Goal: Transaction & Acquisition: Purchase product/service

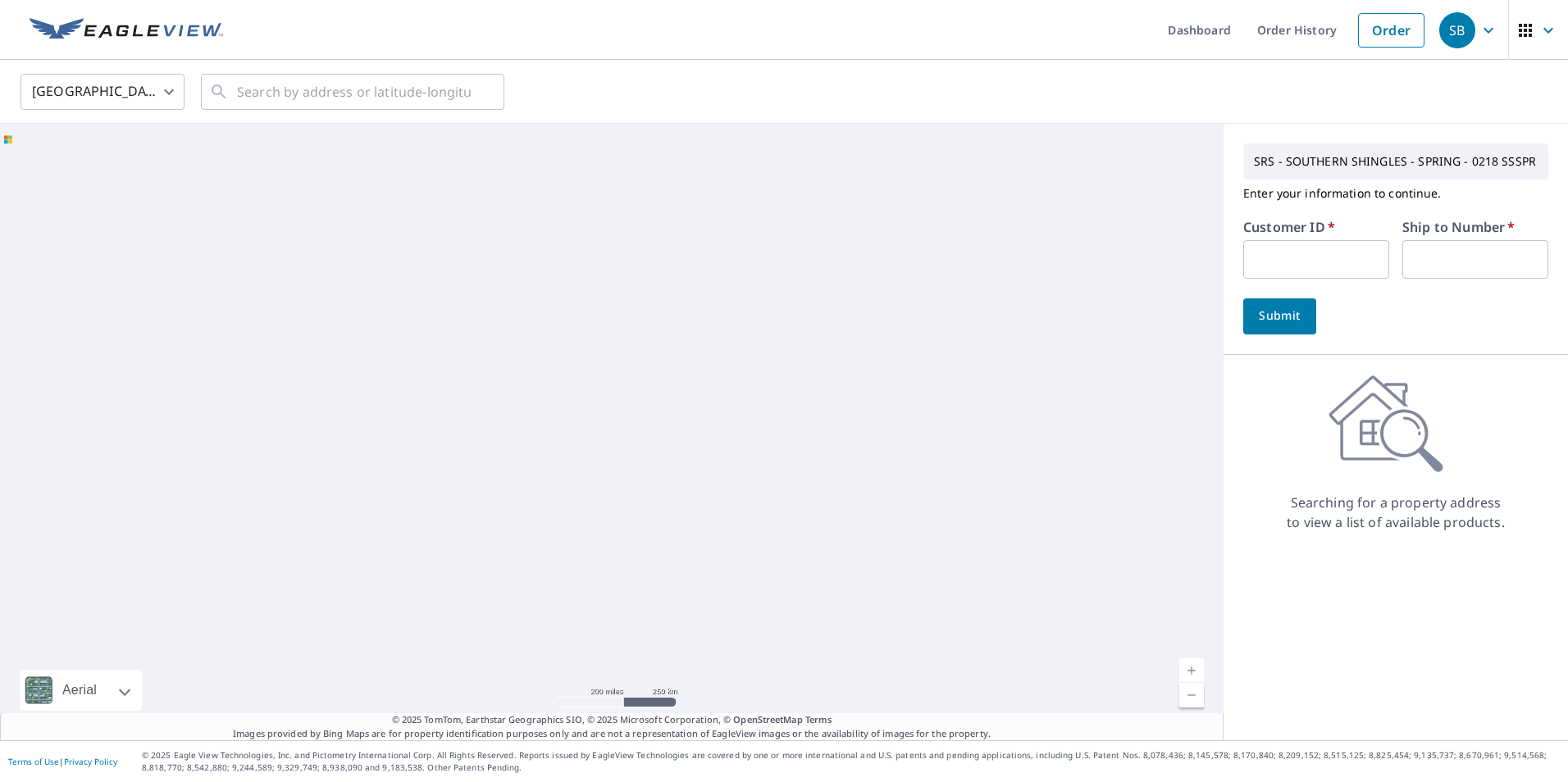
click at [1300, 275] on input "text" at bounding box center [1316, 259] width 146 height 39
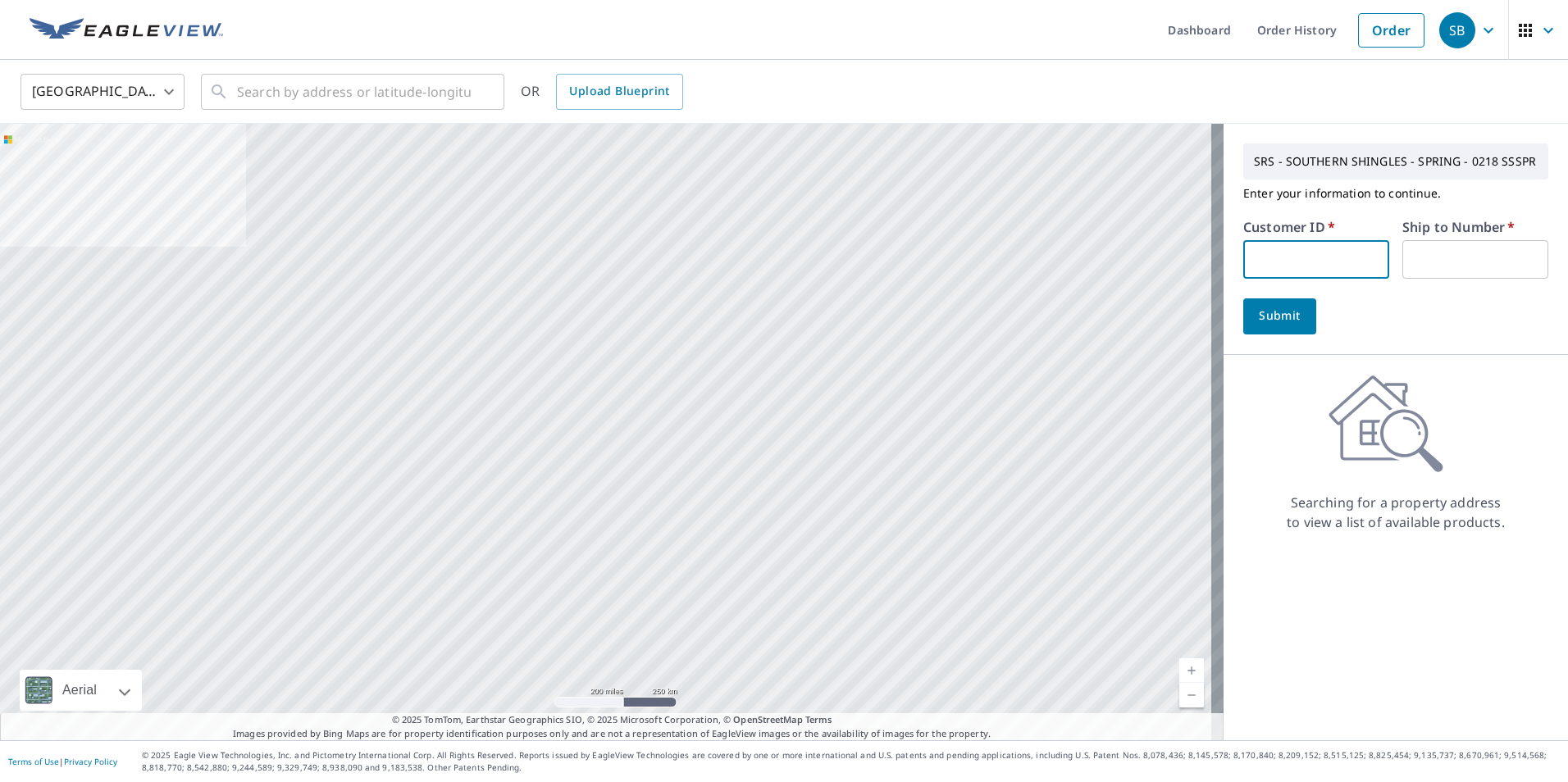
paste input "S073193"
type input "S073193"
click at [1450, 254] on input "text" at bounding box center [1475, 259] width 146 height 39
type input "1"
click at [1293, 321] on button "Submit" at bounding box center [1279, 317] width 73 height 36
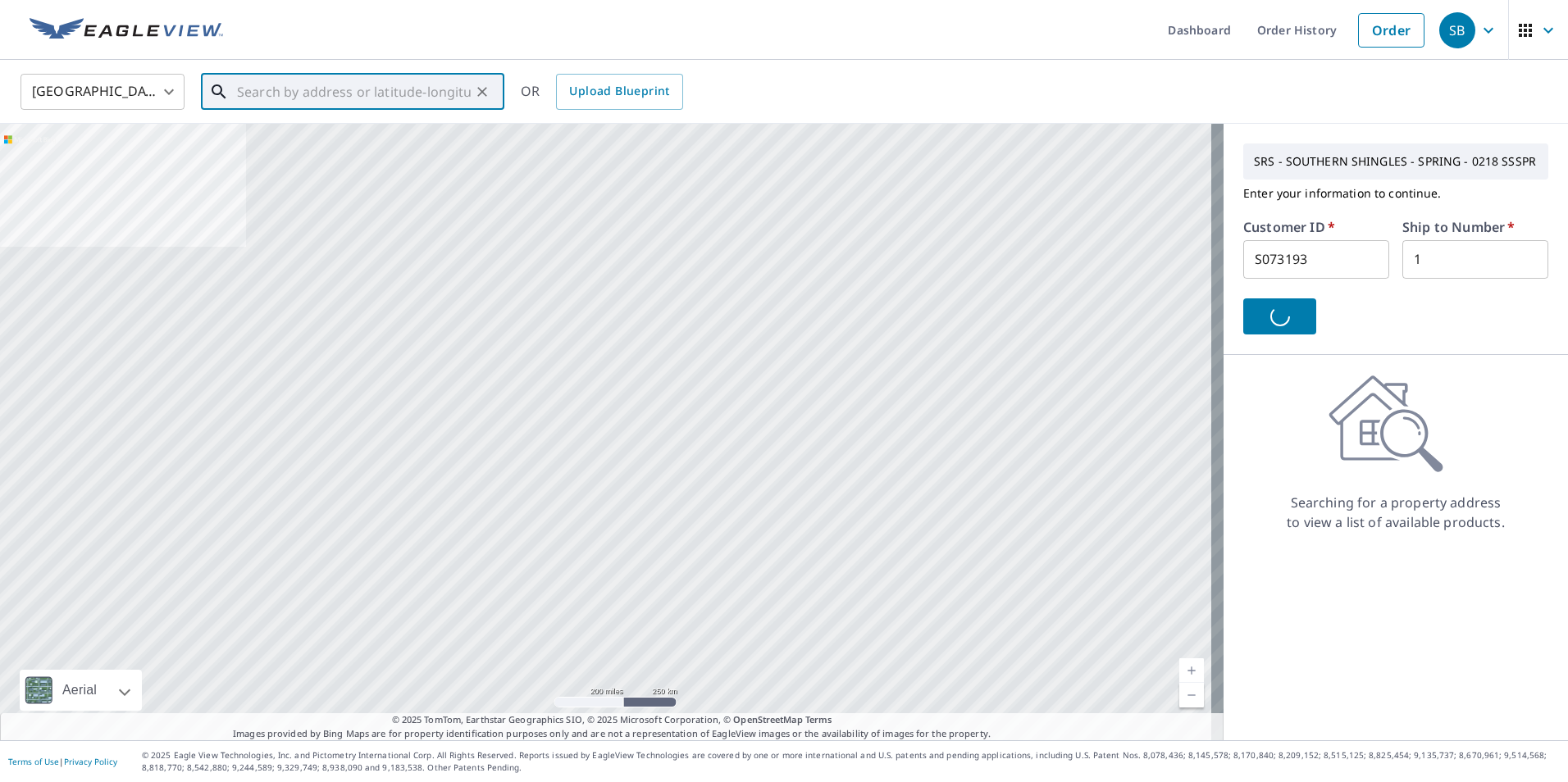
click at [255, 101] on input "text" at bounding box center [353, 91] width 234 height 46
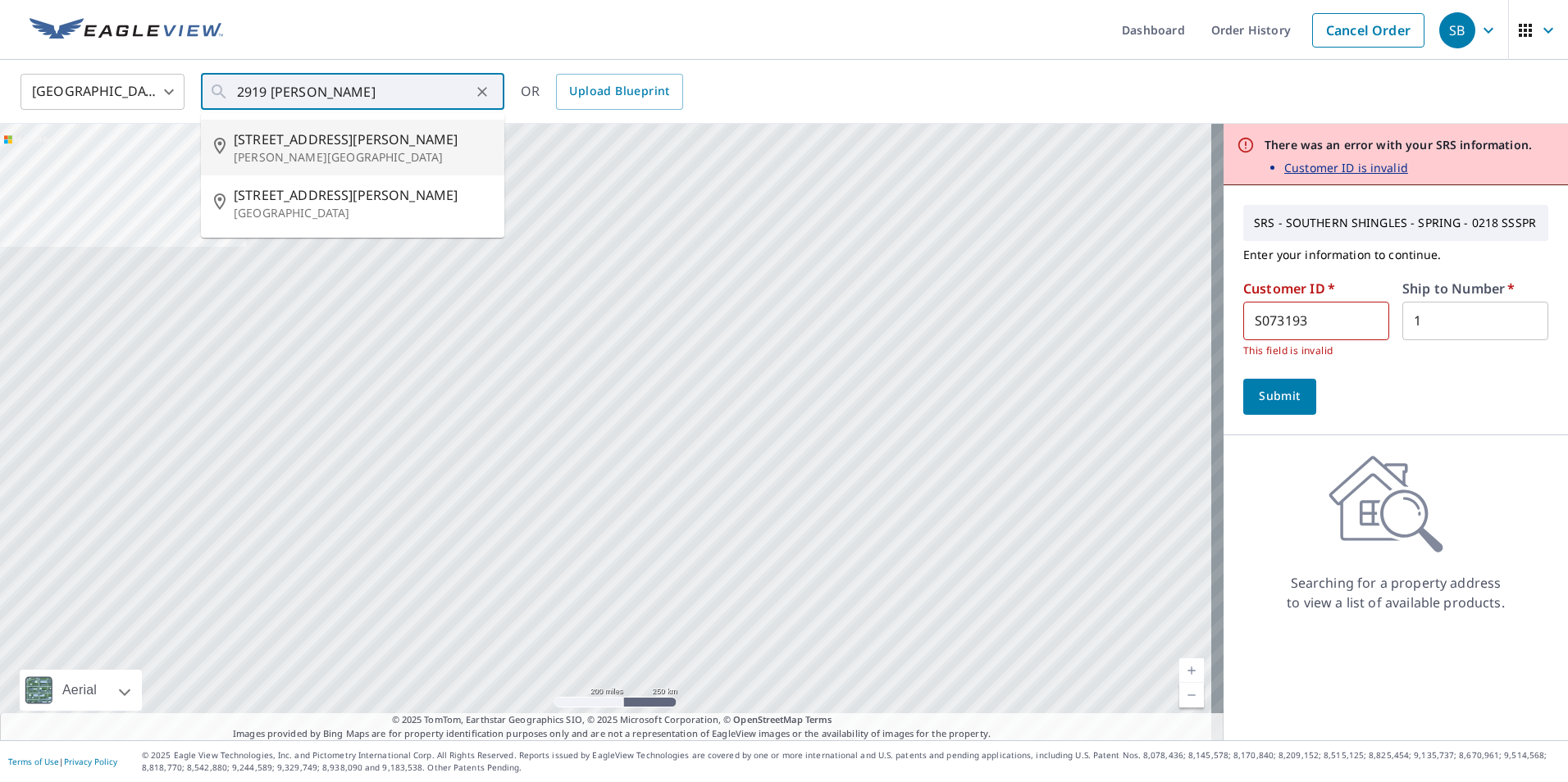
type input "[STREET_ADDRESS][PERSON_NAME][PERSON_NAME]"
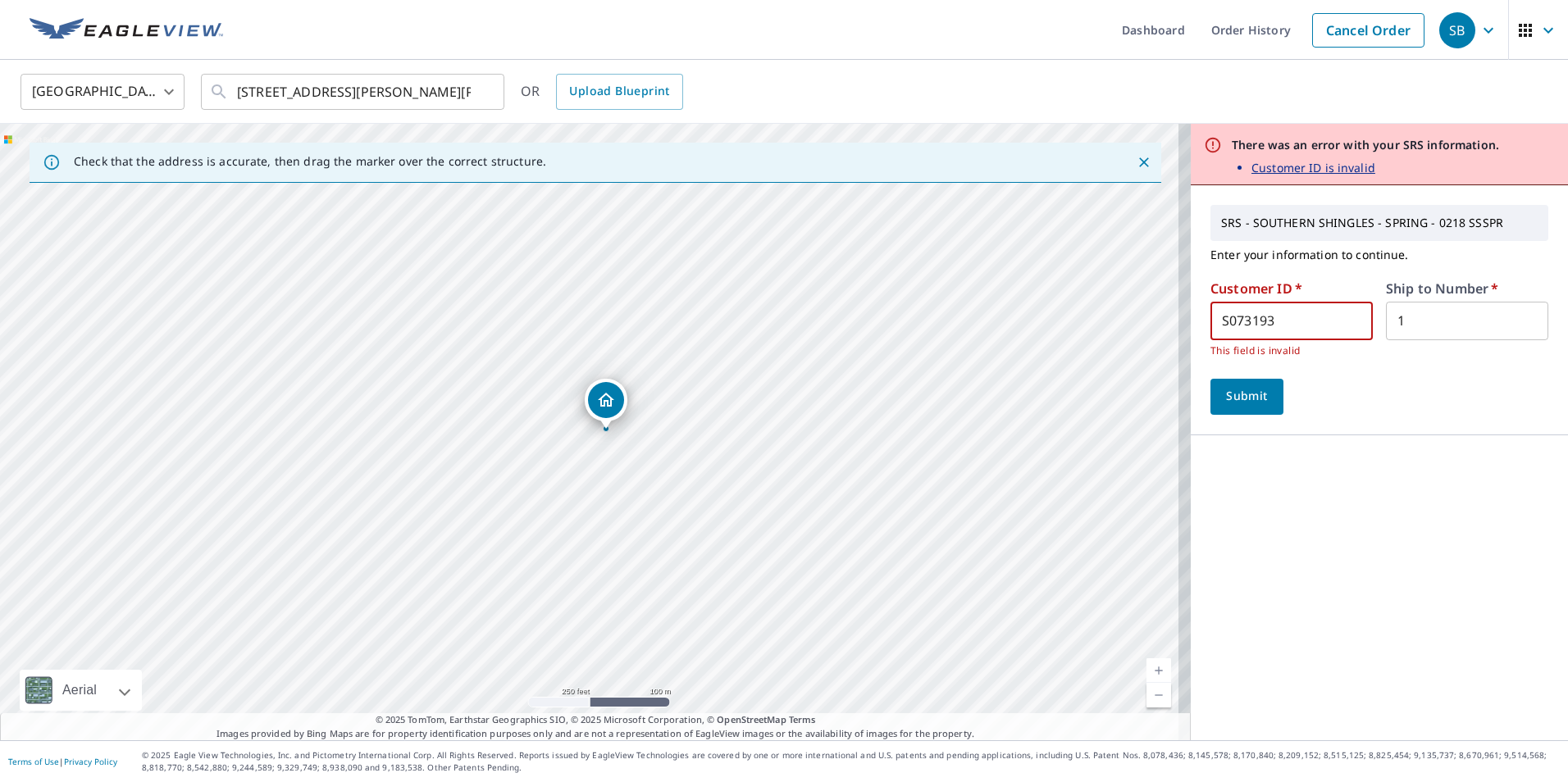
drag, startPoint x: 1296, startPoint y: 311, endPoint x: 1240, endPoint y: 309, distance: 56.0
click at [1246, 309] on input "S073193" at bounding box center [1291, 320] width 162 height 39
click at [1233, 308] on input "S073193" at bounding box center [1291, 320] width 162 height 39
drag, startPoint x: 1270, startPoint y: 310, endPoint x: 1090, endPoint y: 307, distance: 180.0
click at [1090, 307] on div "Check that the address is accurate, then drag the marker over the correct struc…" at bounding box center [784, 431] width 1568 height 616
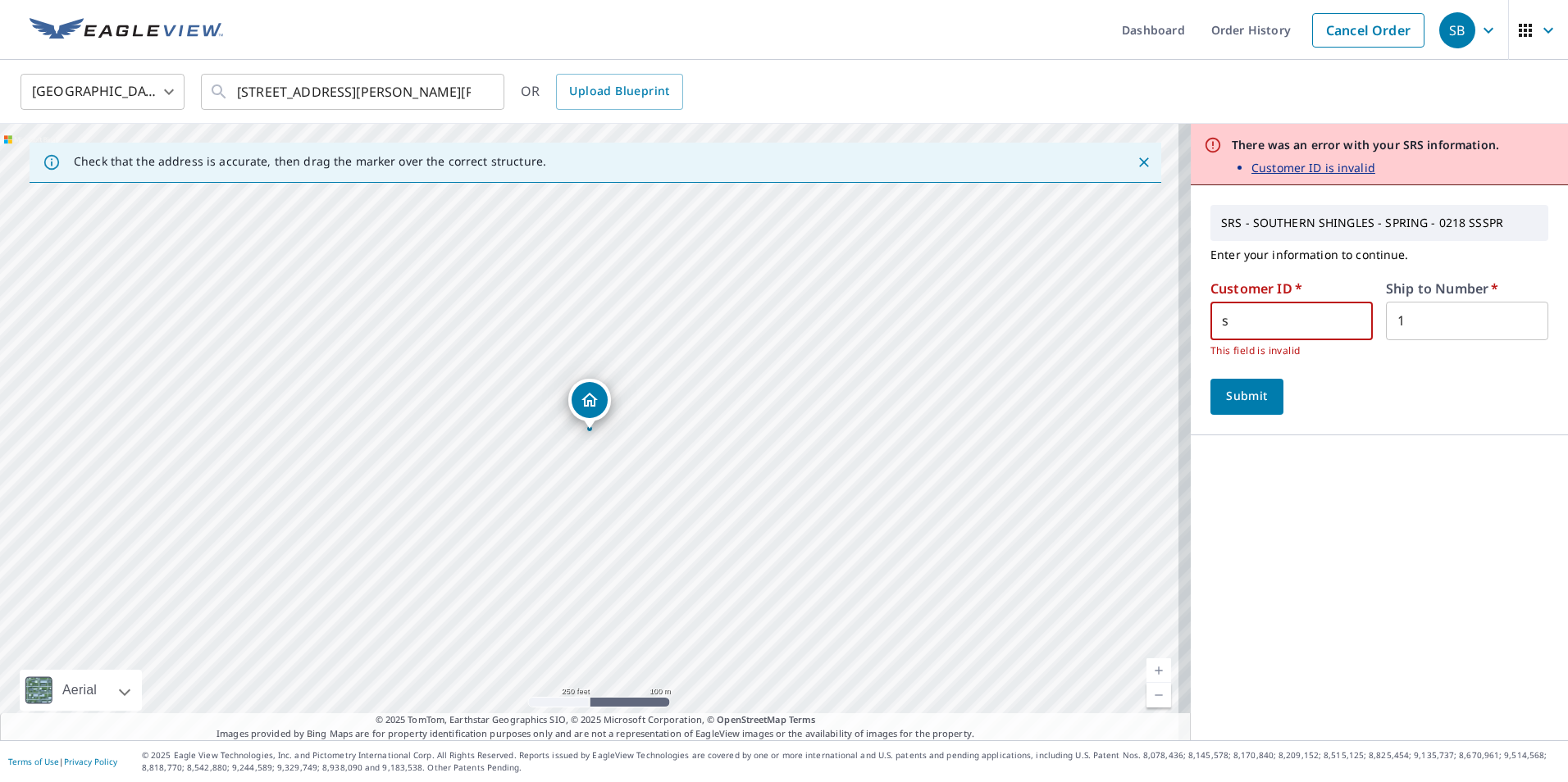
type input "S057282"
click at [1224, 389] on span "Submit" at bounding box center [1247, 396] width 47 height 21
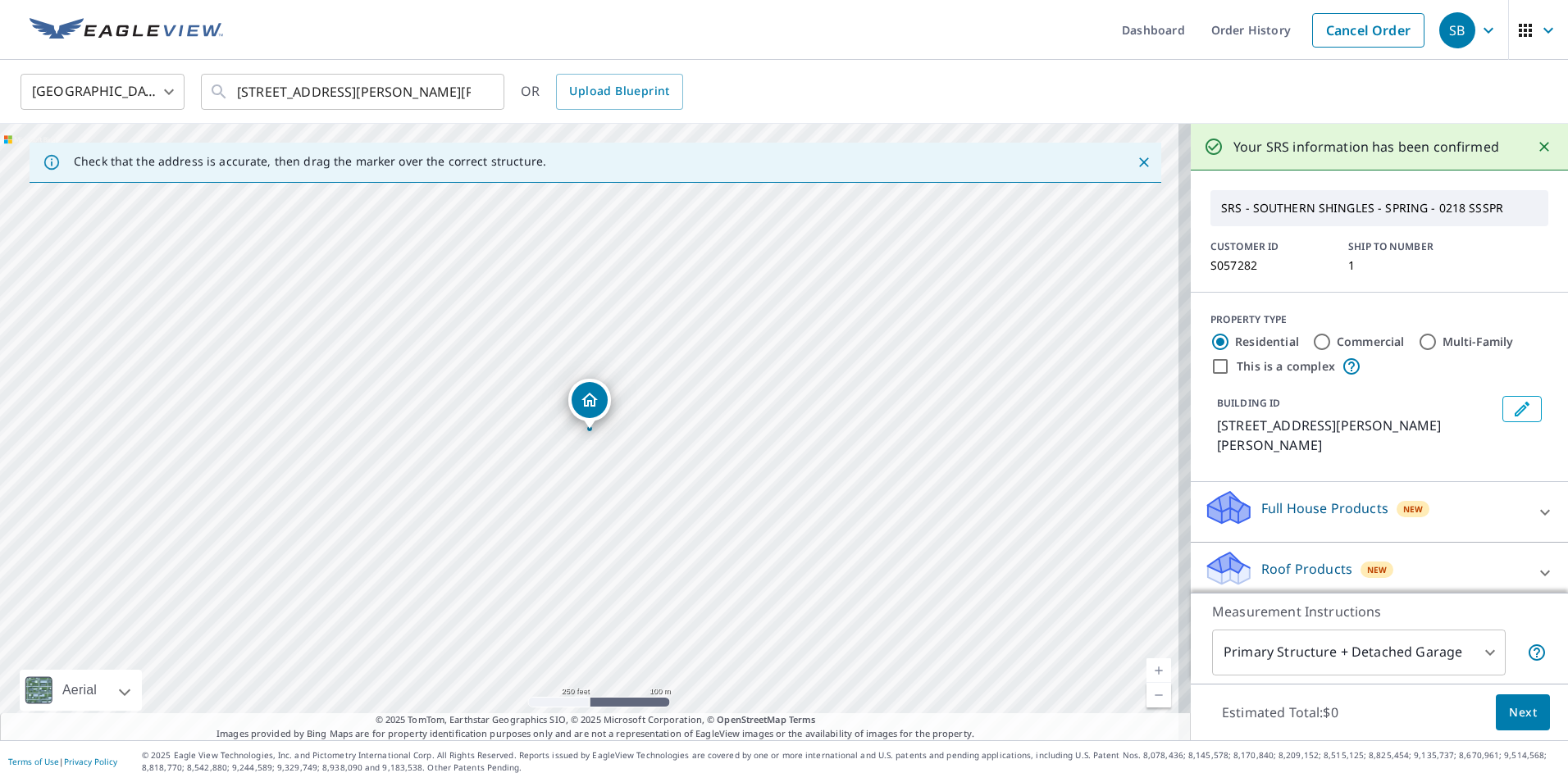
click at [1274, 508] on div "Full House Products New" at bounding box center [1364, 512] width 321 height 47
click at [1303, 499] on p "Full House Products" at bounding box center [1325, 508] width 127 height 20
click at [1313, 549] on div "Roof Products New" at bounding box center [1364, 572] width 321 height 47
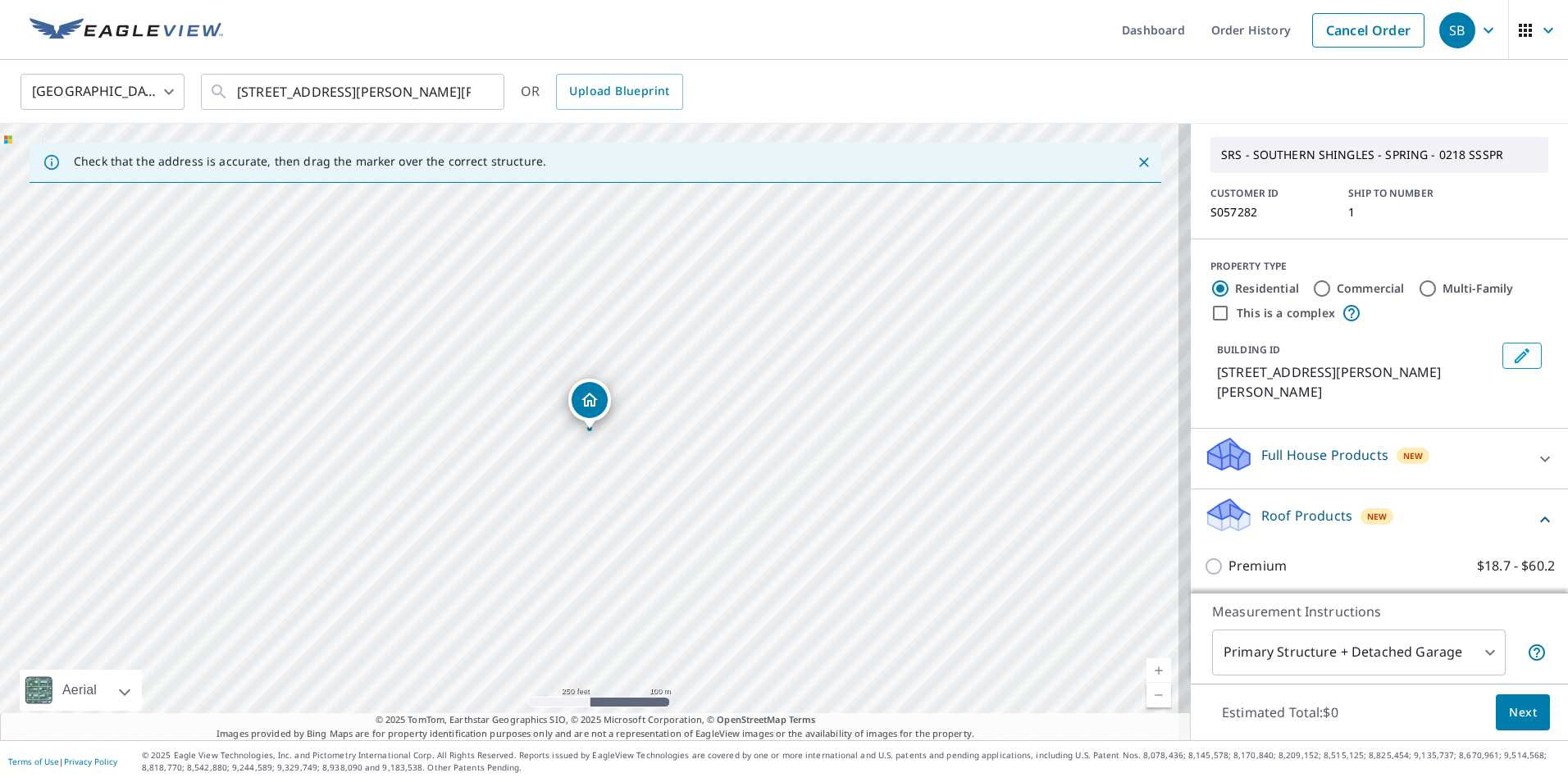
scroll to position [82, 0]
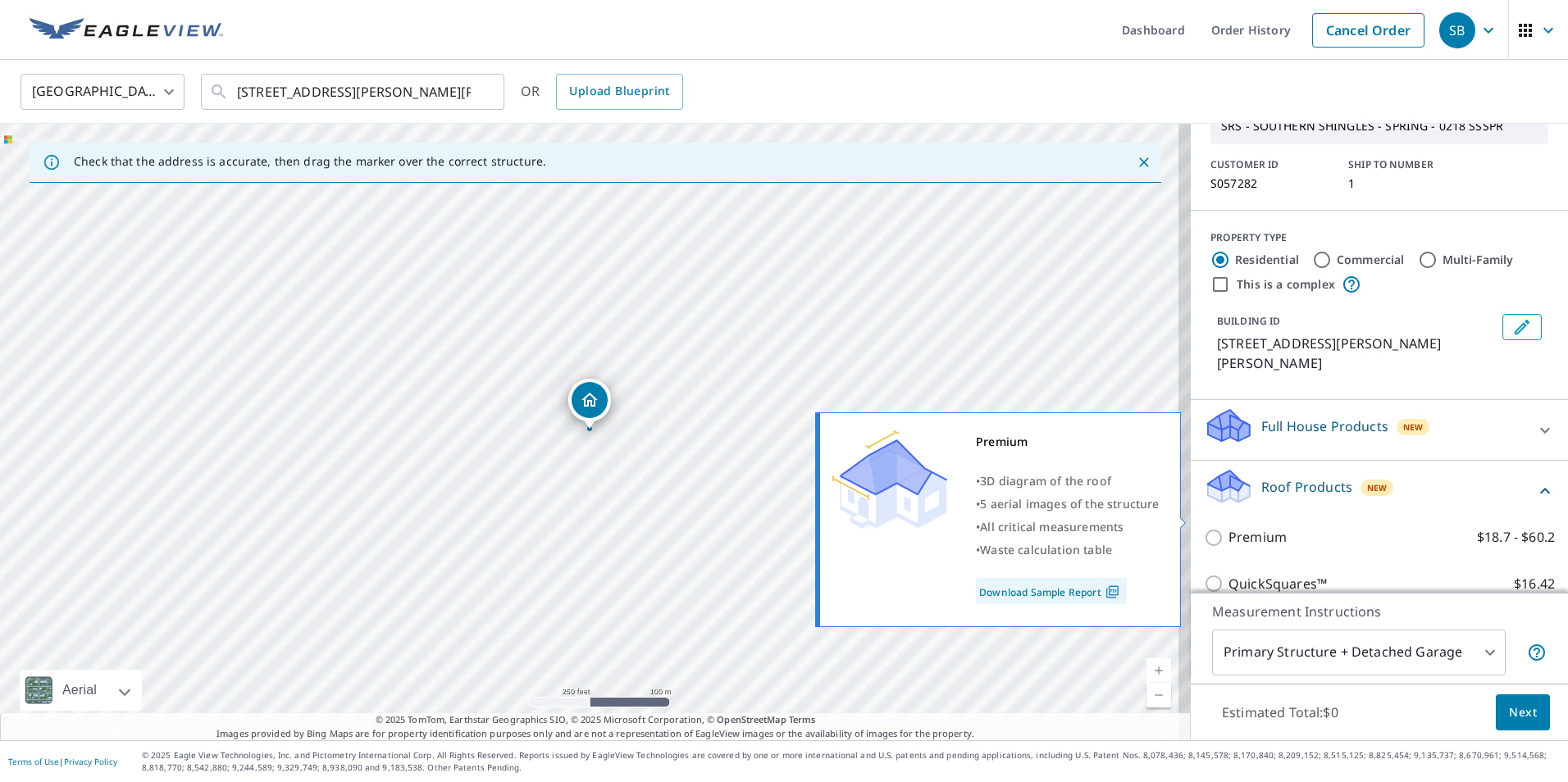
click at [1294, 527] on label "Premium $18.7 - $60.2" at bounding box center [1391, 537] width 327 height 21
click at [1228, 528] on input "Premium $18.7 - $60.2" at bounding box center [1215, 538] width 24 height 20
checkbox input "true"
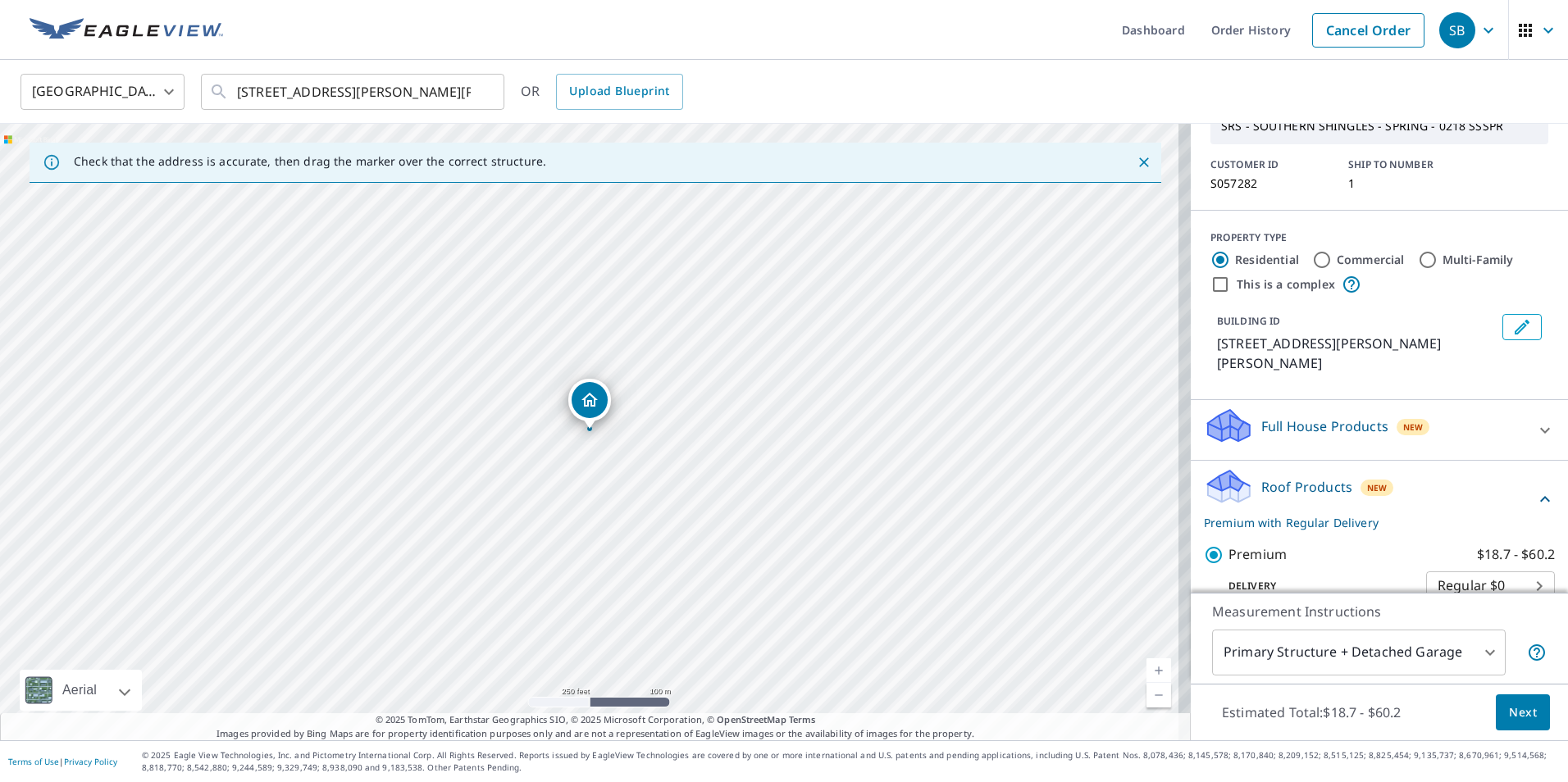
click at [1516, 717] on span "Next" at bounding box center [1522, 712] width 28 height 21
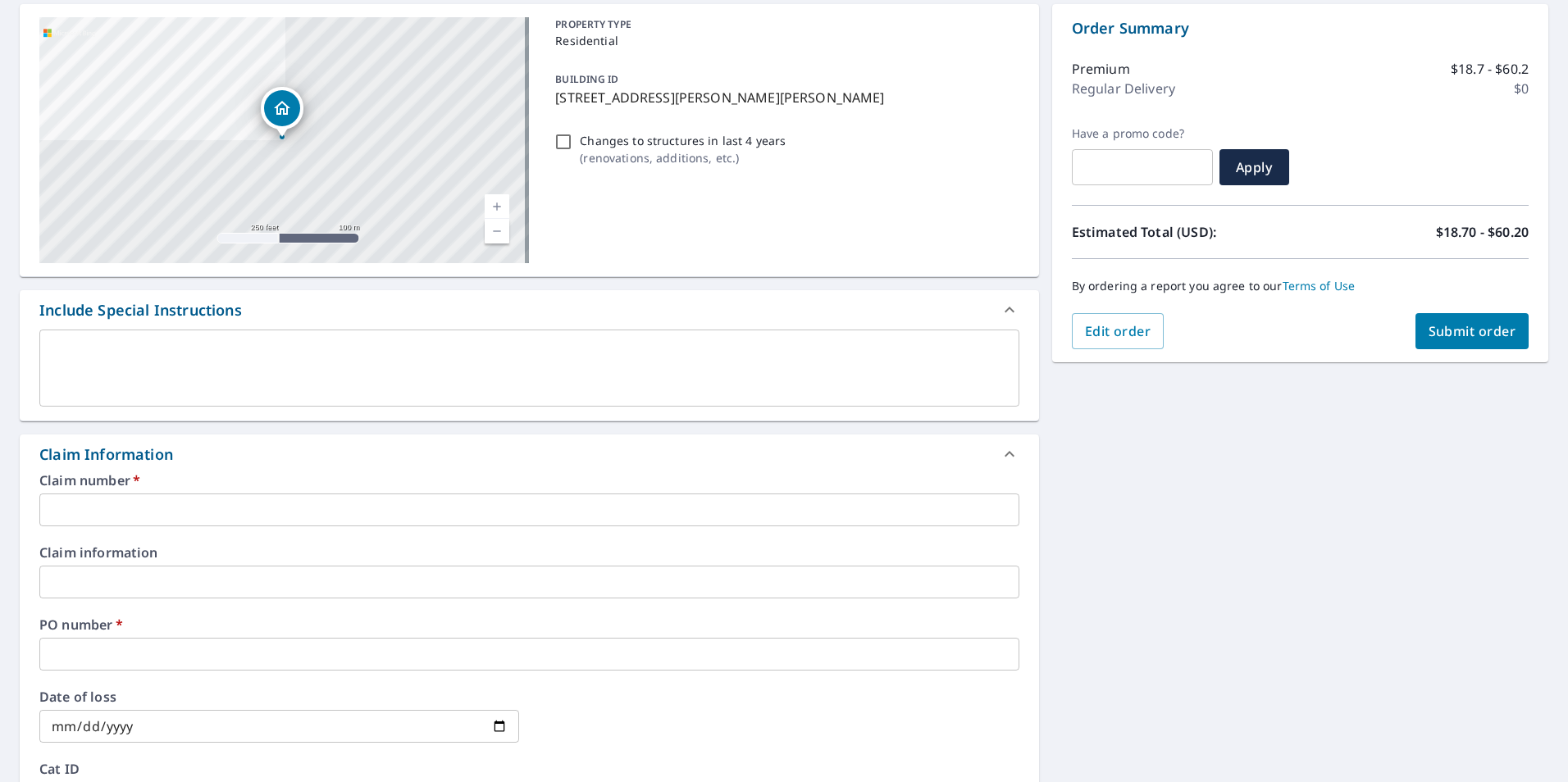
scroll to position [164, 0]
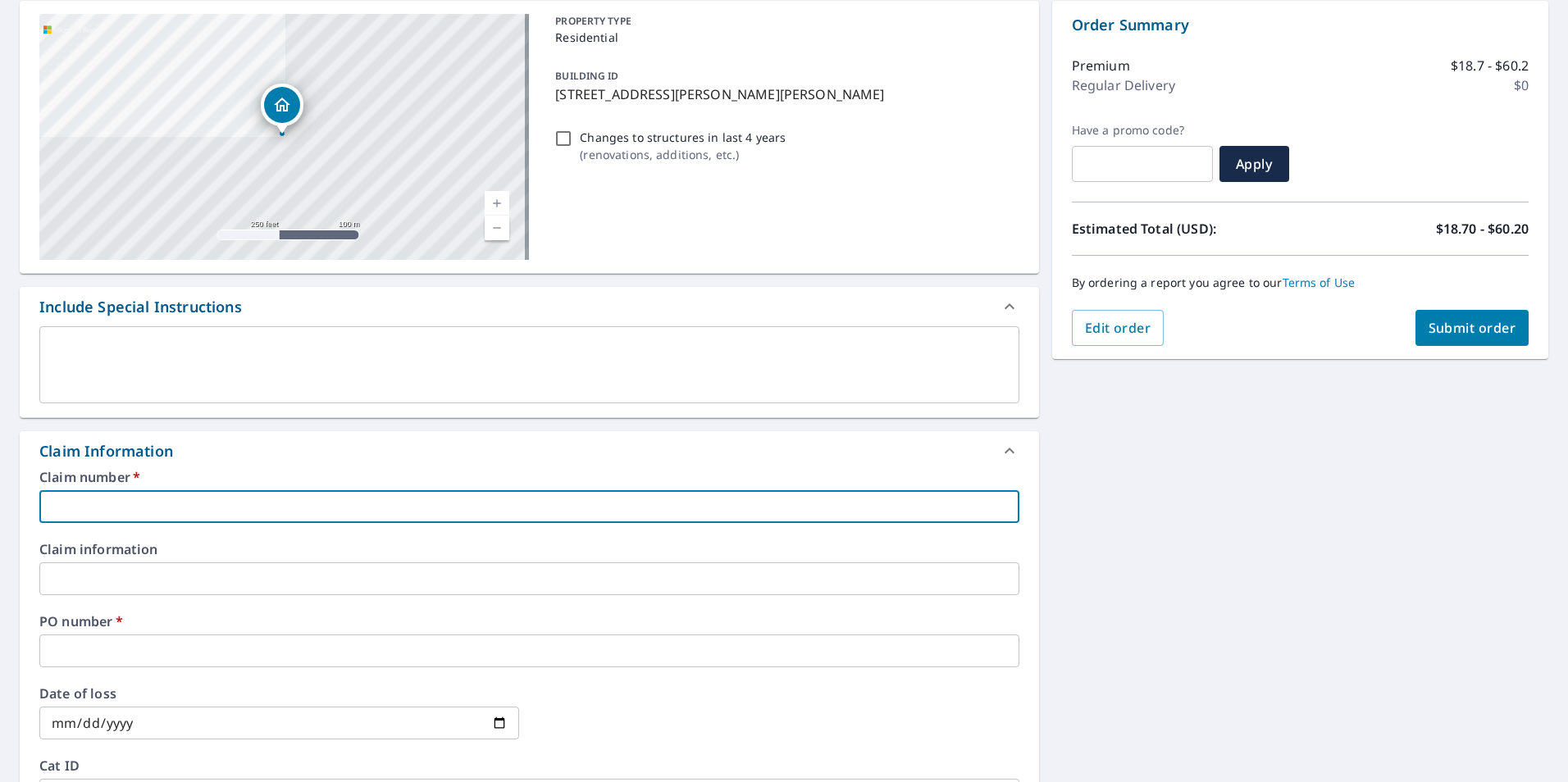
click at [209, 491] on input "text" at bounding box center [529, 507] width 980 height 33
type input "j"
checkbox input "true"
type input "js"
checkbox input "true"
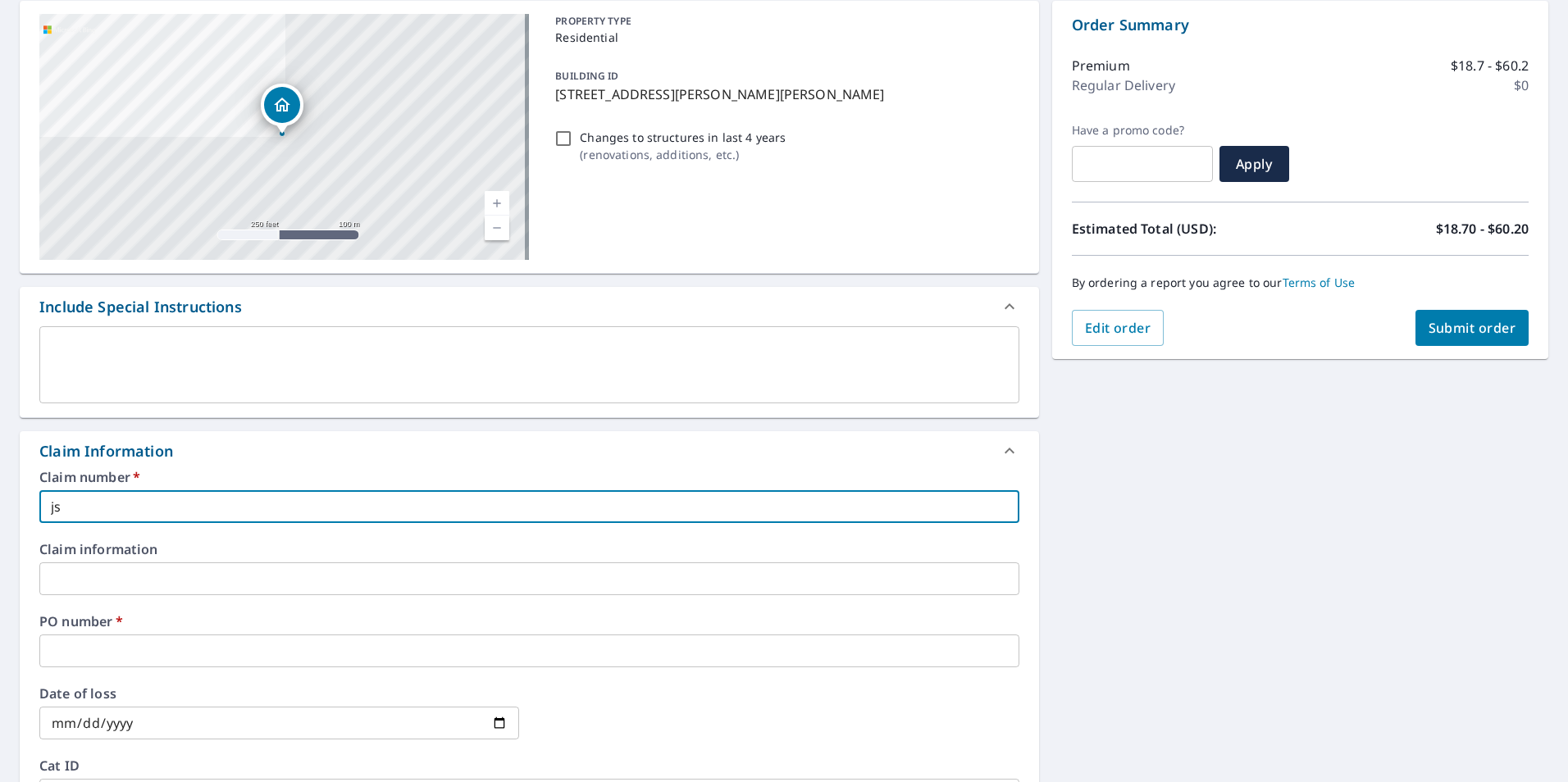
type input "jsh"
checkbox input "true"
type input "jshe"
checkbox input "true"
type input "jshed"
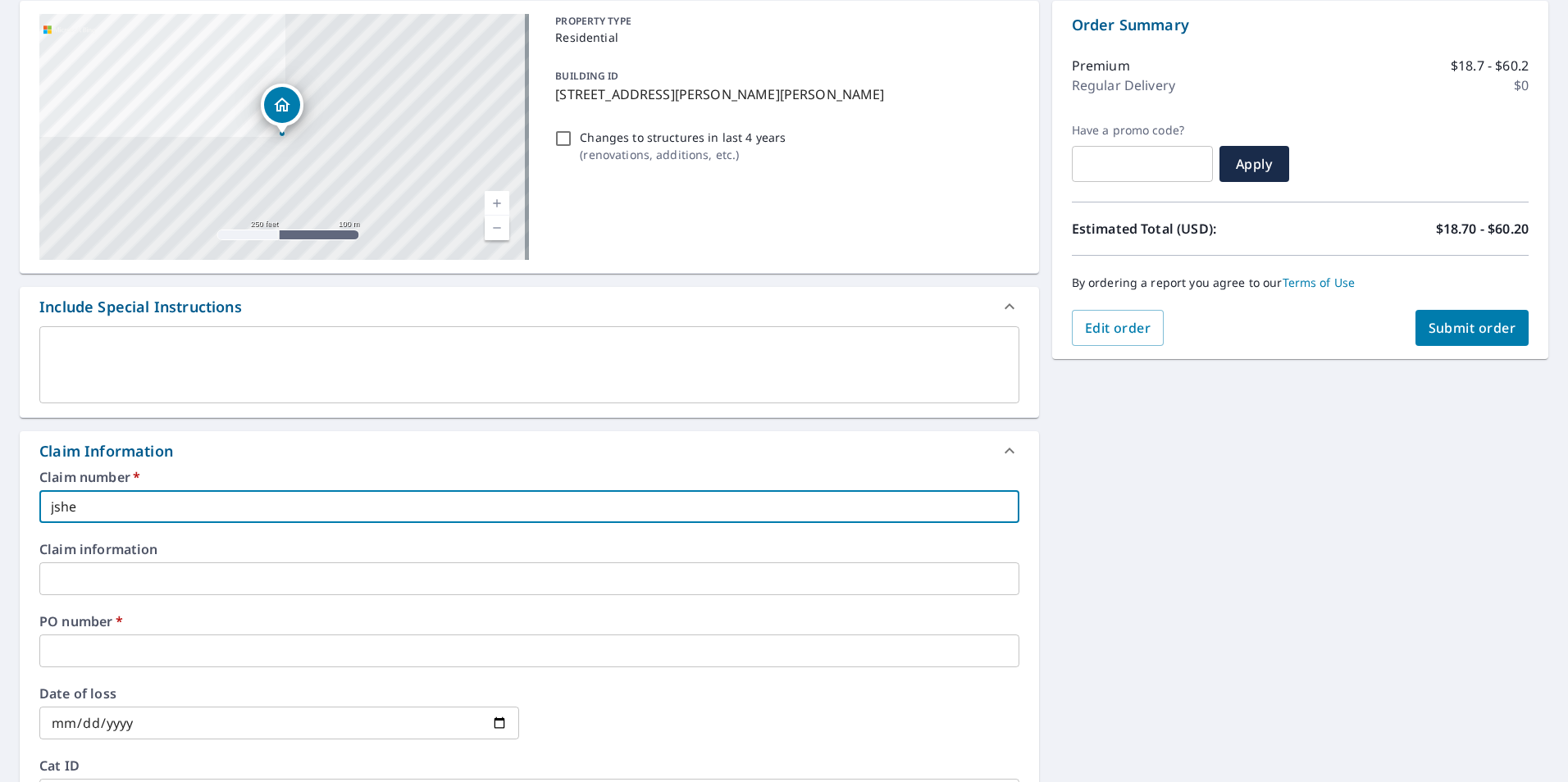
checkbox input "true"
type input "jshed"
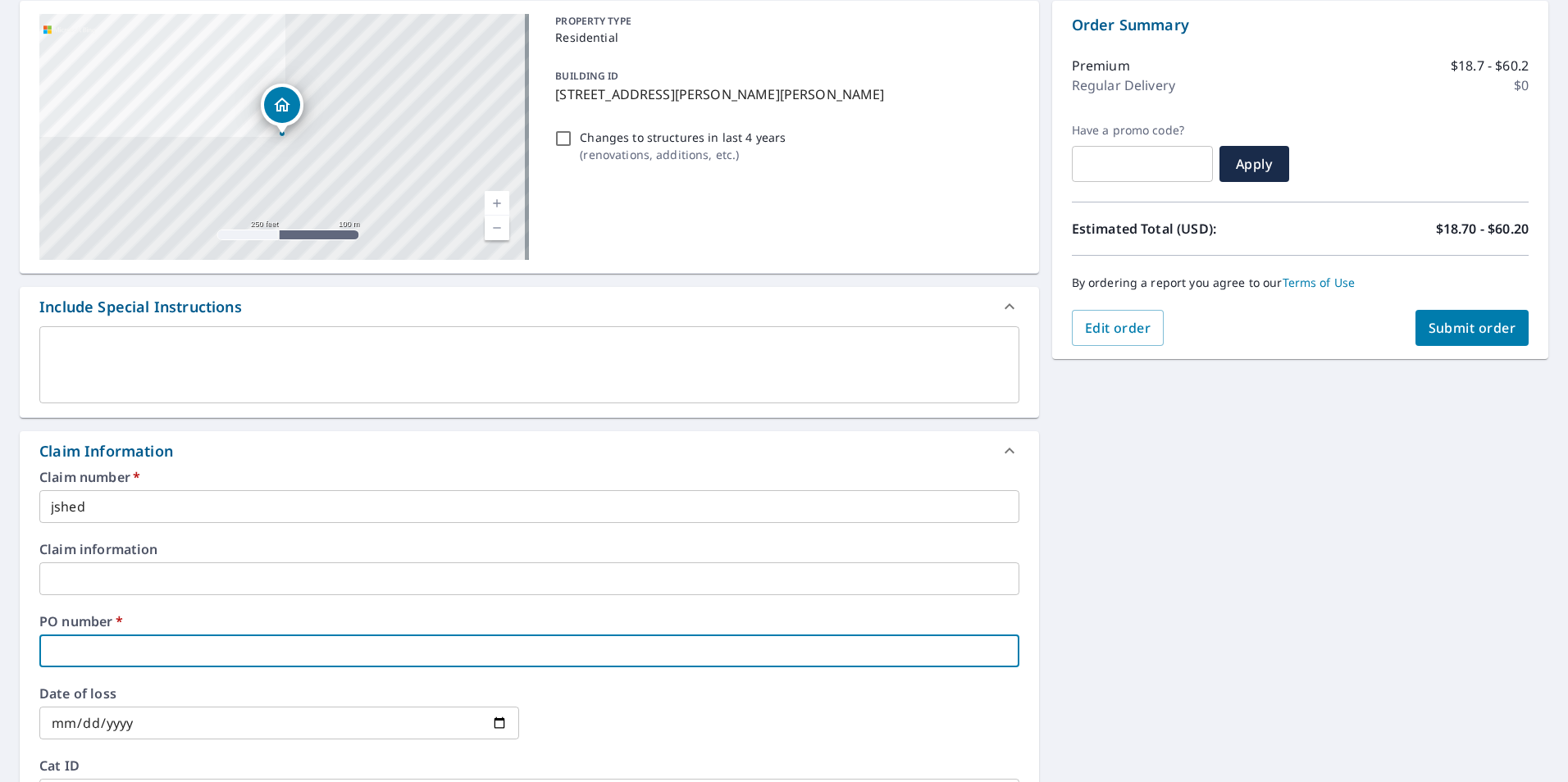
type input "j"
checkbox input "true"
type input "js"
checkbox input "true"
type input "jsh"
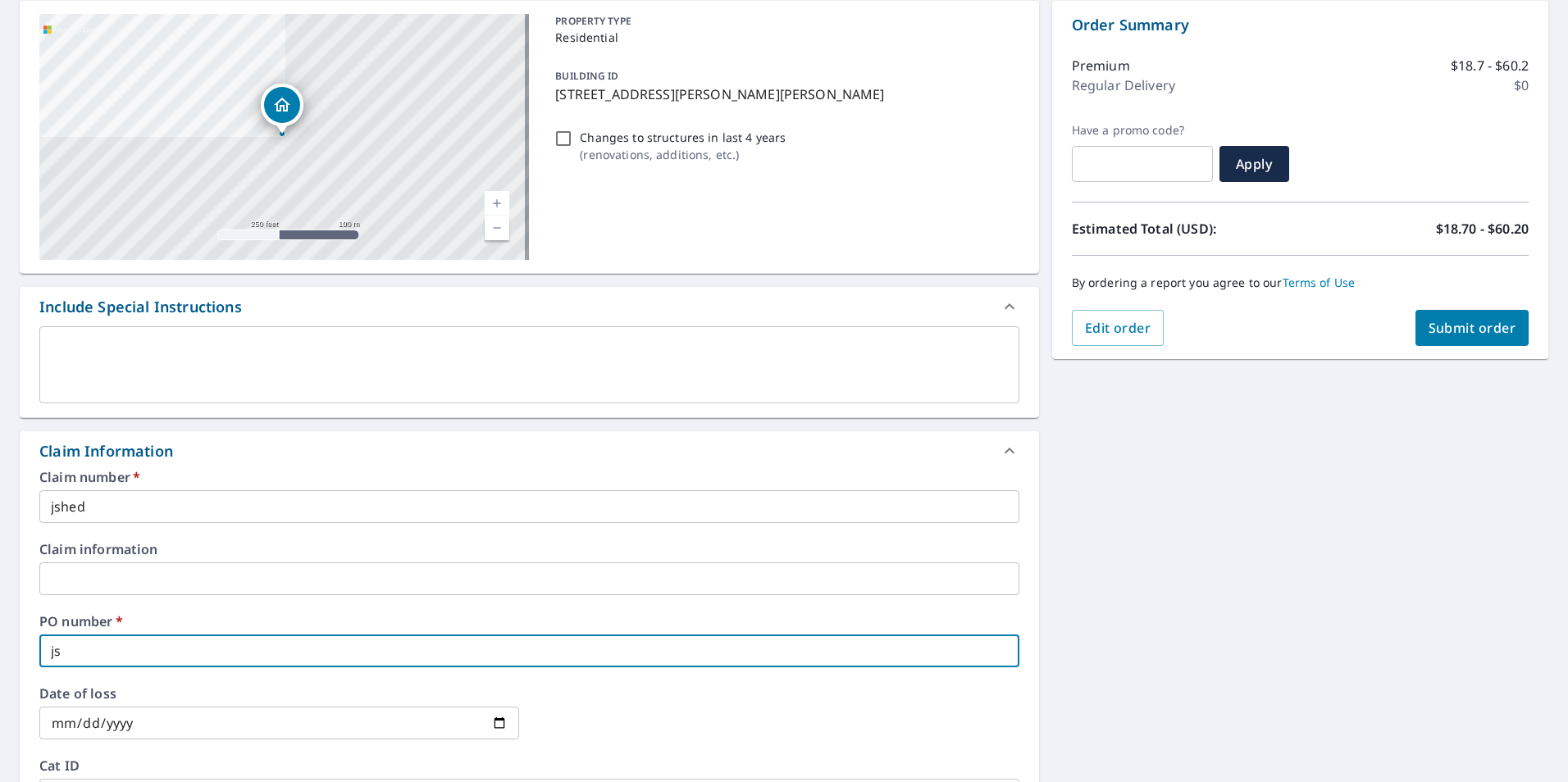
checkbox input "true"
type input "jshe"
checkbox input "true"
type input "jshed"
checkbox input "true"
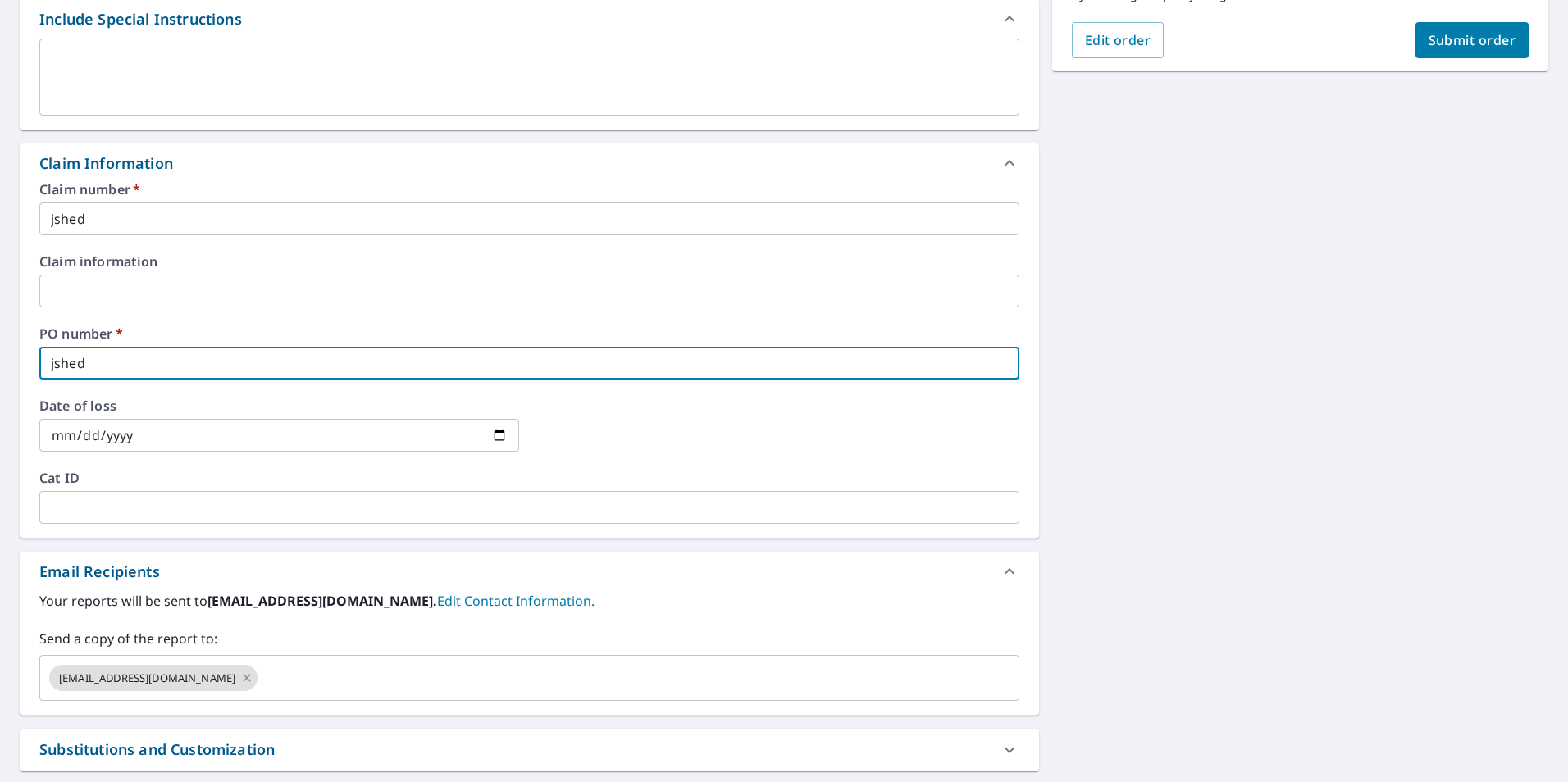
scroll to position [491, 0]
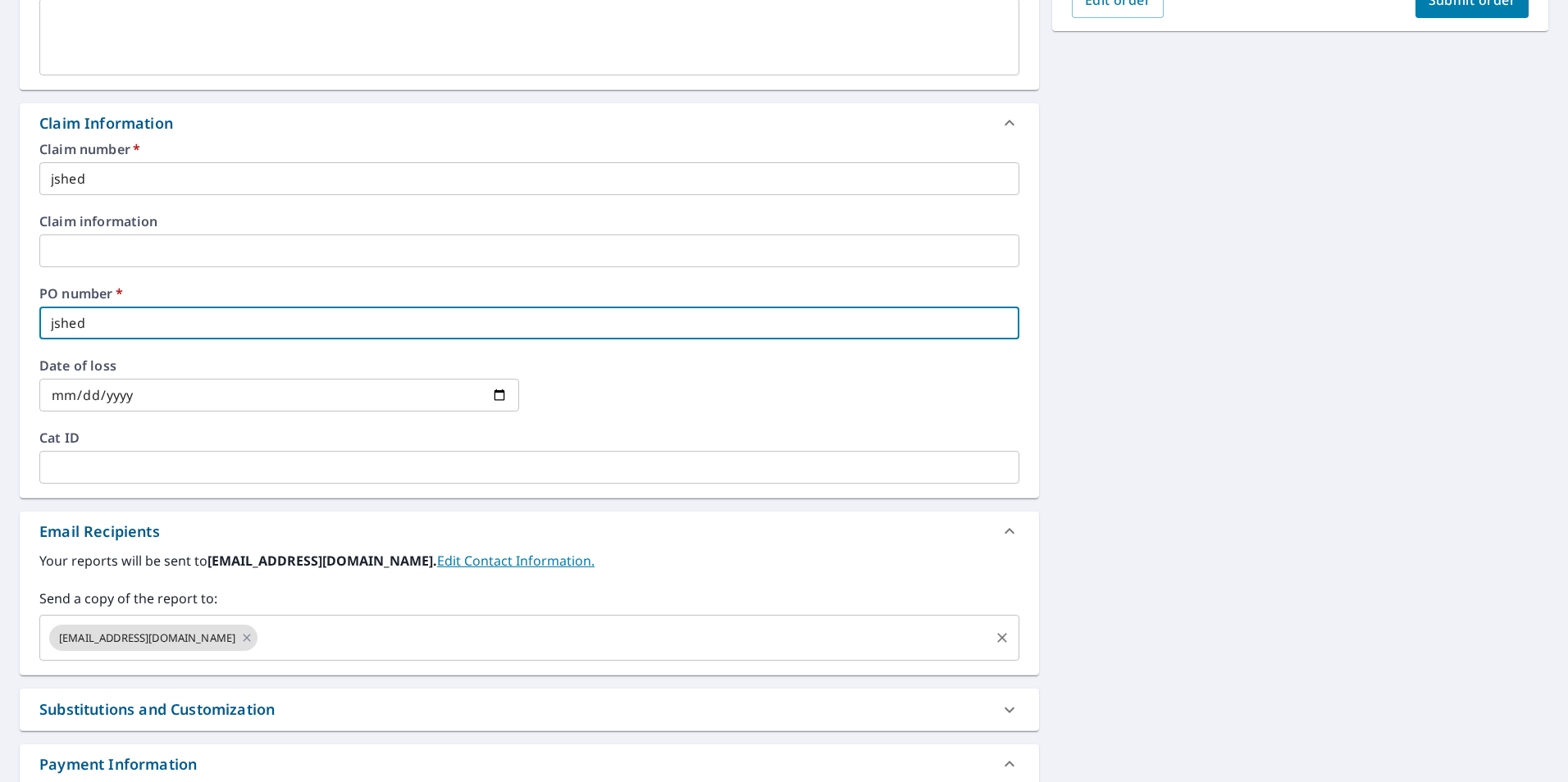
type input "jshed"
click at [310, 623] on input "text" at bounding box center [623, 638] width 727 height 31
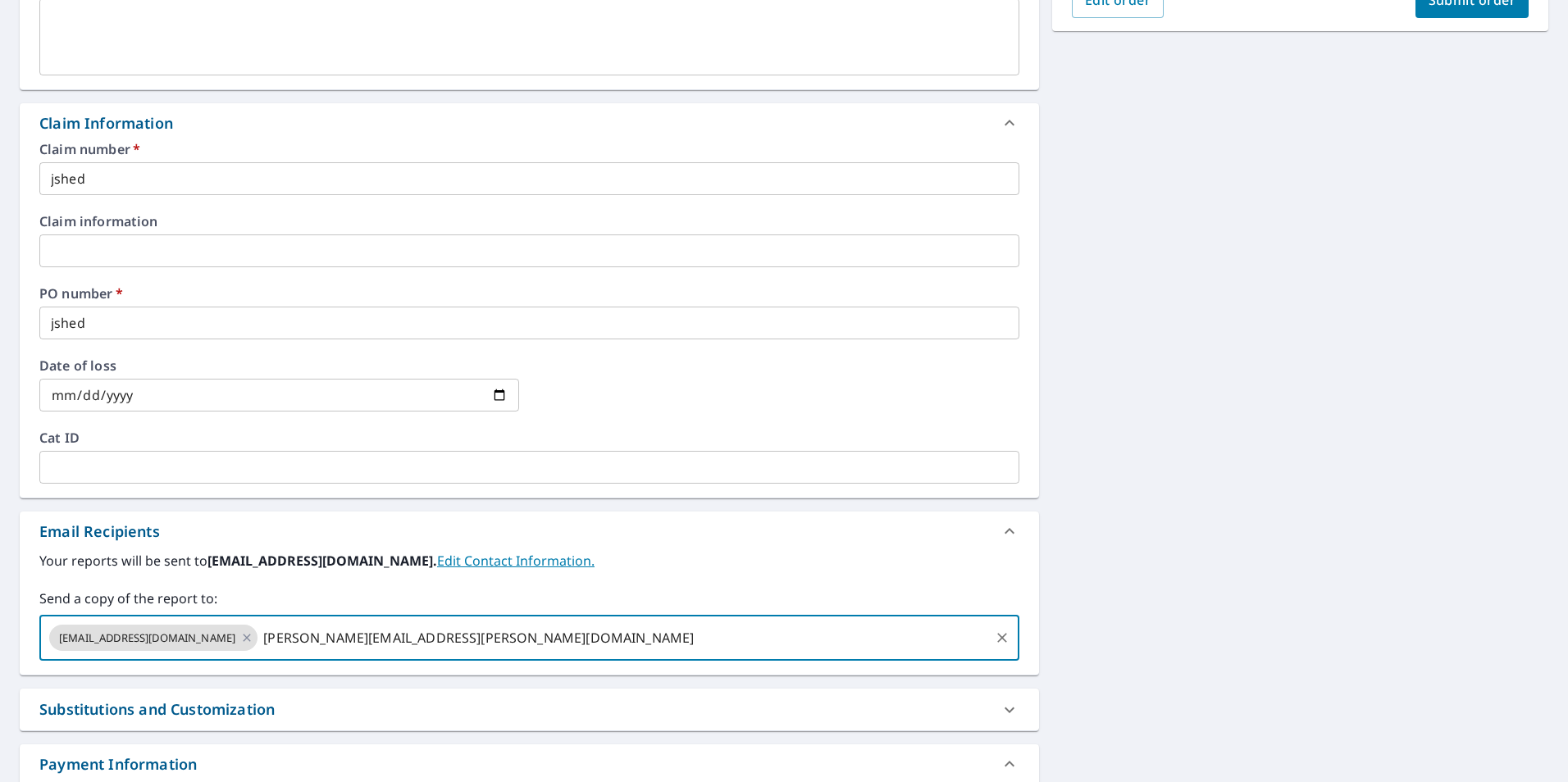
type input "[PERSON_NAME][EMAIL_ADDRESS][PERSON_NAME][DOMAIN_NAME]"
checkbox input "true"
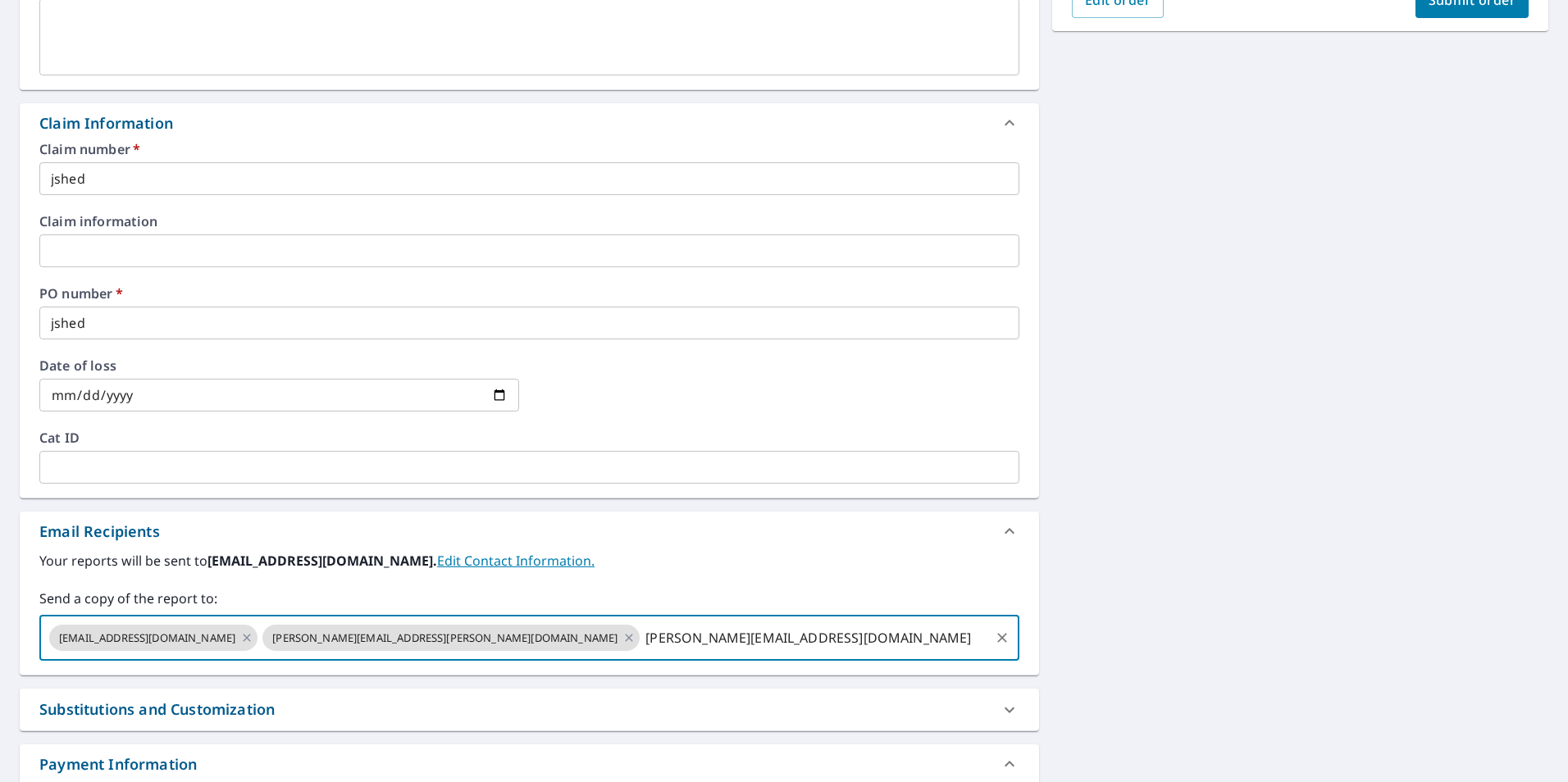
type input "[PERSON_NAME][EMAIL_ADDRESS][DOMAIN_NAME]"
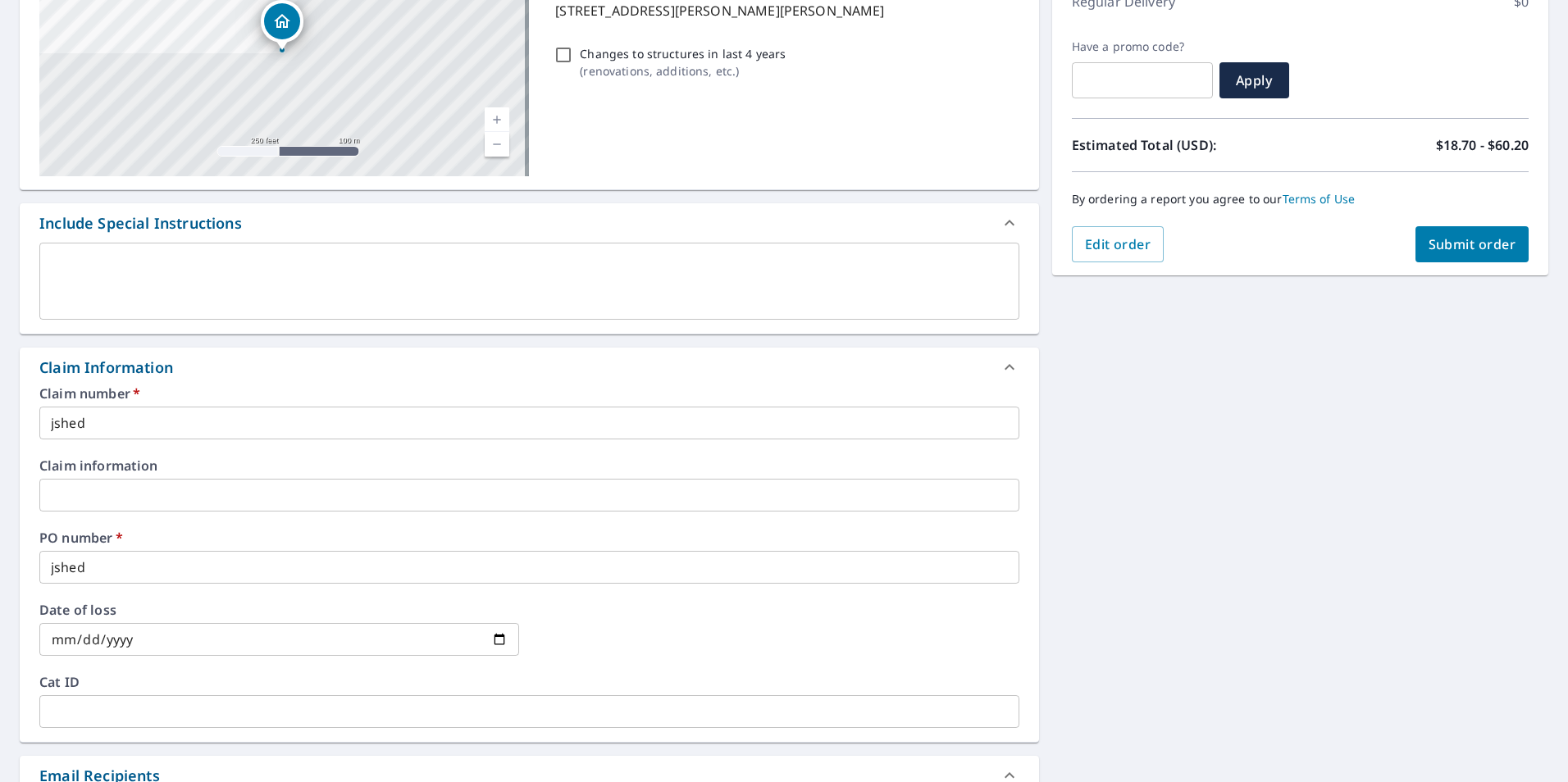
scroll to position [246, 0]
click at [1428, 246] on span "Submit order" at bounding box center [1472, 246] width 88 height 18
checkbox input "true"
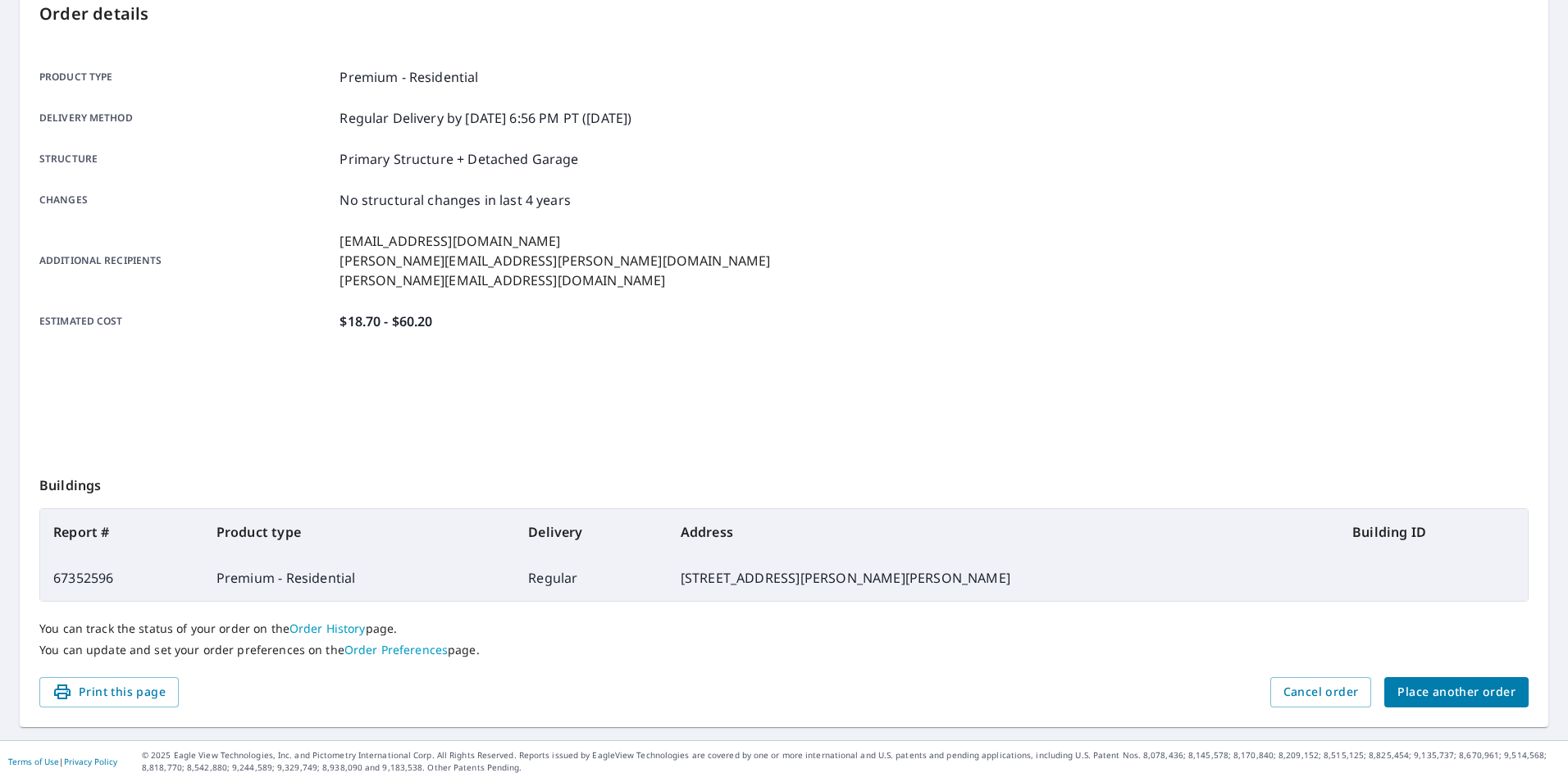
scroll to position [183, 0]
